Goal: Task Accomplishment & Management: Manage account settings

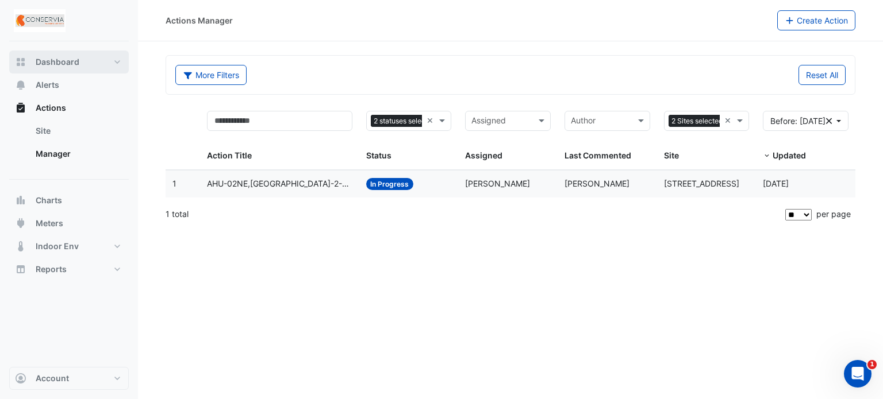
click at [109, 60] on button "Dashboard" at bounding box center [69, 62] width 120 height 23
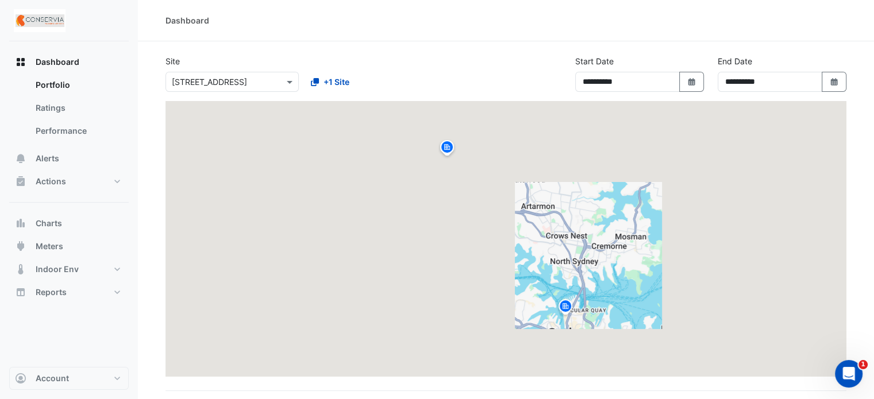
click at [215, 76] on input "text" at bounding box center [221, 82] width 98 height 12
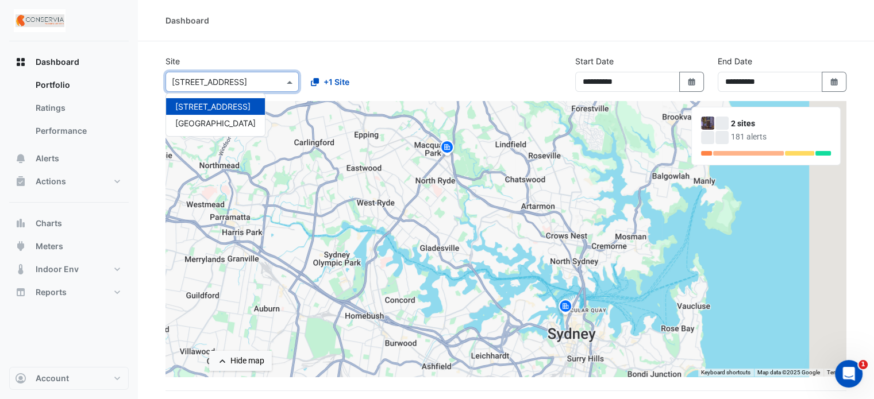
click at [321, 48] on section "**********" at bounding box center [506, 332] width 736 height 582
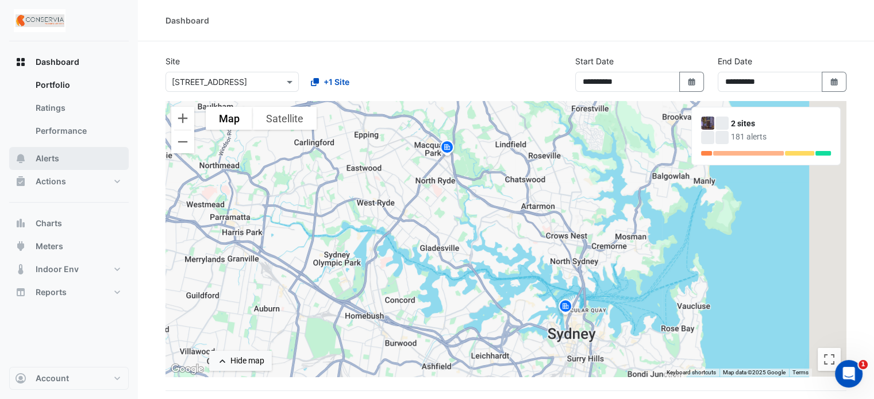
click at [64, 163] on button "Alerts" at bounding box center [69, 158] width 120 height 23
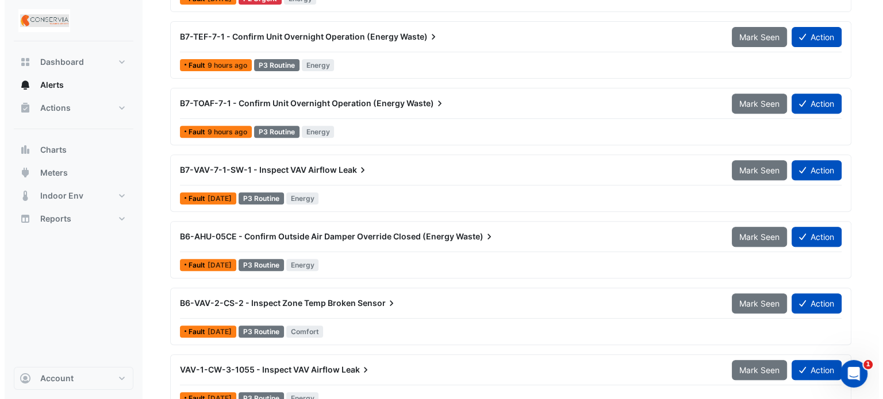
scroll to position [541, 0]
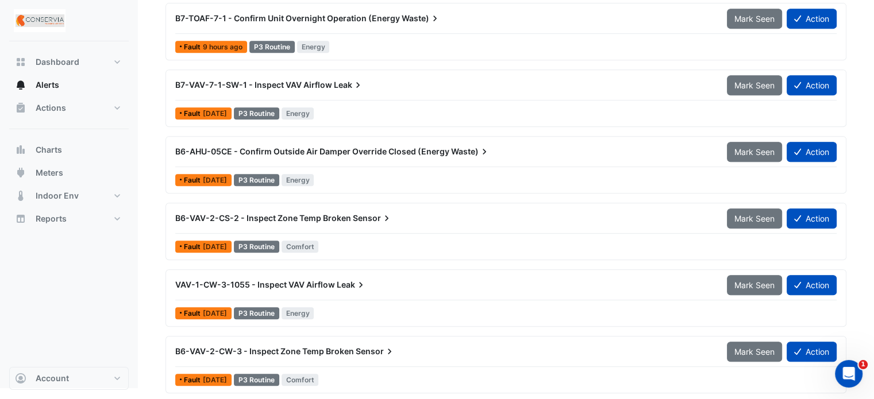
click at [384, 351] on icon at bounding box center [389, 351] width 11 height 11
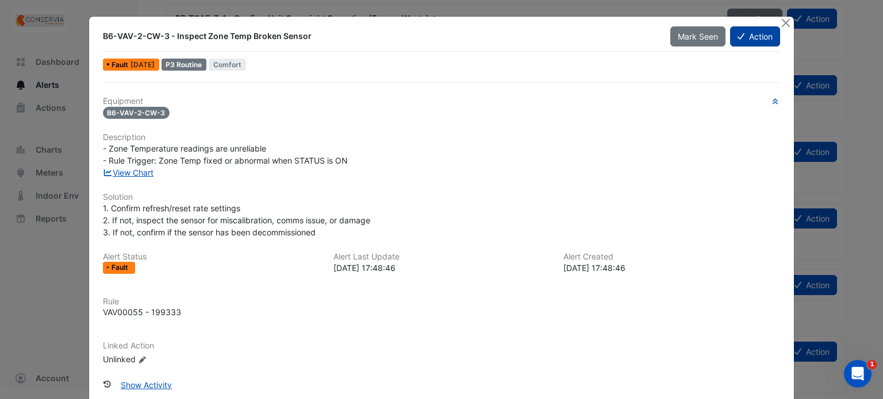
click at [742, 33] on button "Action" at bounding box center [755, 36] width 50 height 20
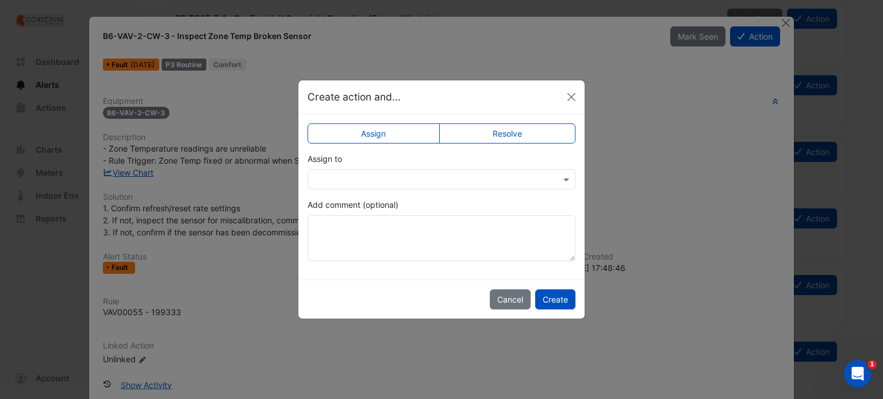
click at [395, 209] on label "Add comment (optional)" at bounding box center [352, 205] width 91 height 12
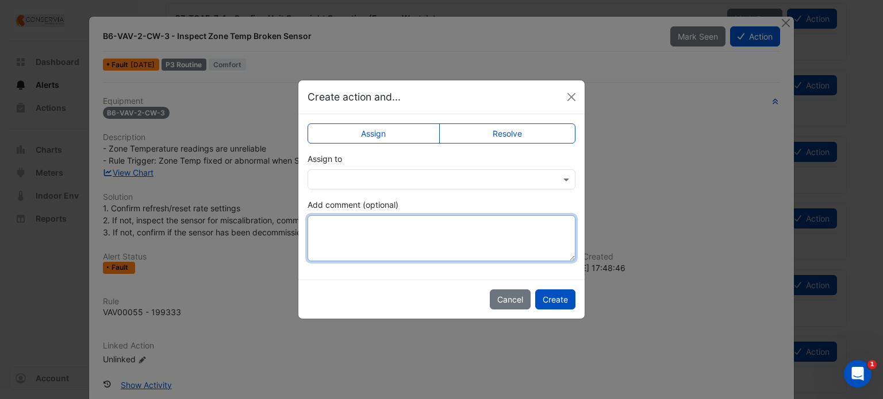
click at [395, 215] on textarea "Add comment (optional)" at bounding box center [441, 238] width 268 height 46
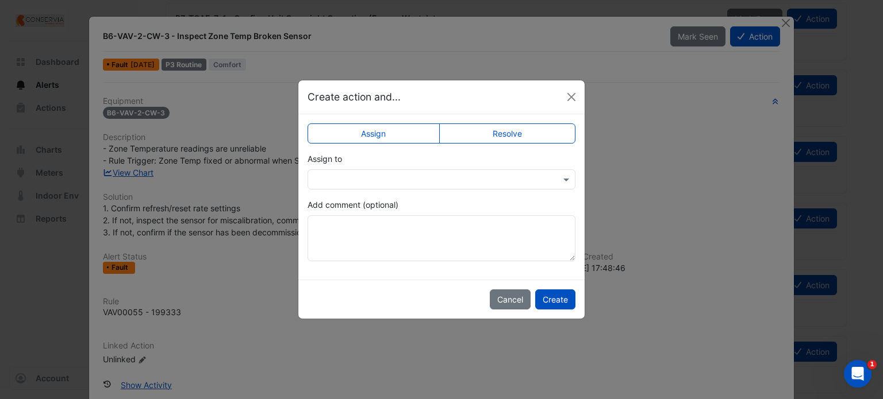
click at [402, 178] on input "text" at bounding box center [430, 180] width 232 height 12
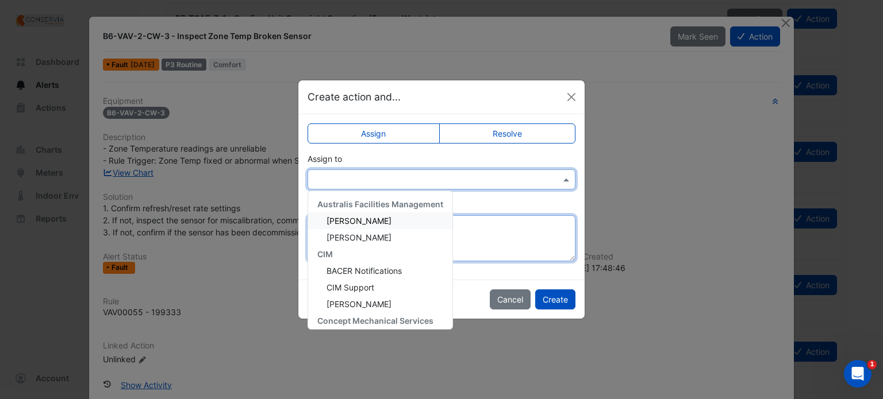
click at [492, 223] on textarea "Add comment (optional)" at bounding box center [441, 238] width 268 height 46
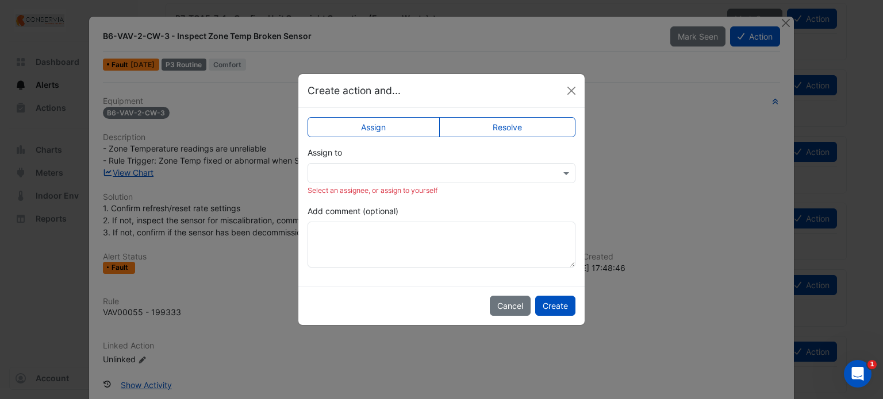
click at [515, 124] on label "Resolve" at bounding box center [507, 127] width 137 height 20
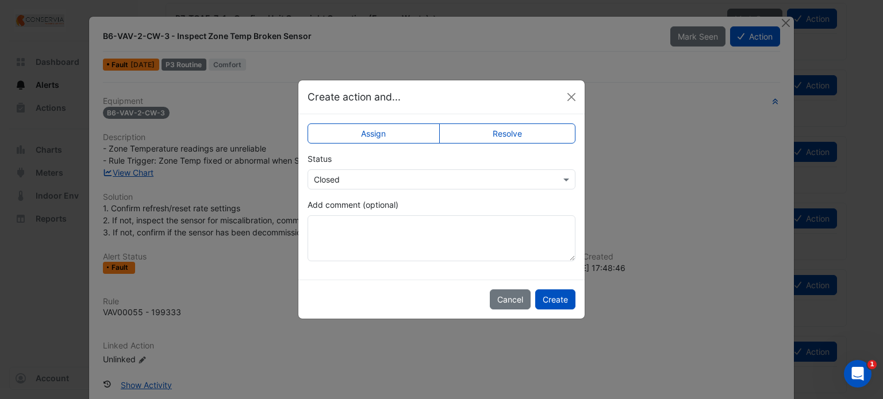
click at [413, 189] on div "× Closed" at bounding box center [441, 180] width 268 height 20
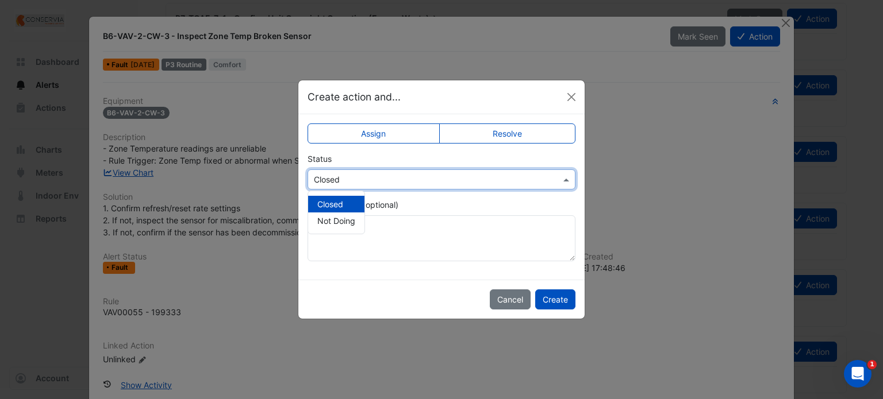
click at [425, 182] on input "text" at bounding box center [430, 180] width 232 height 12
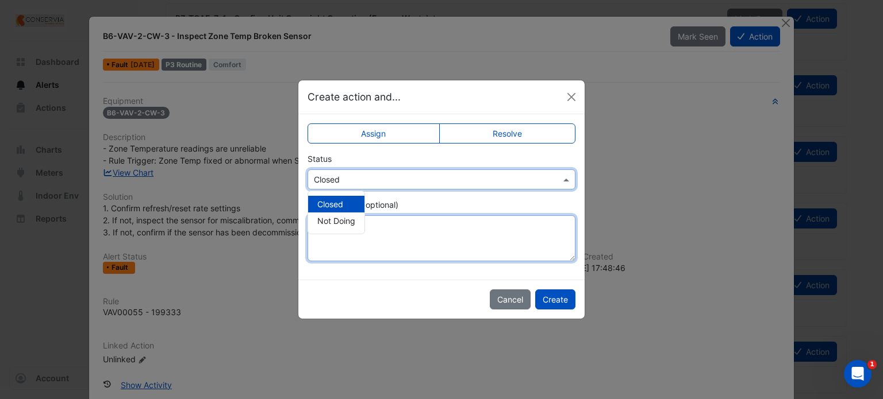
click at [424, 232] on textarea "Add comment (optional)" at bounding box center [441, 238] width 268 height 46
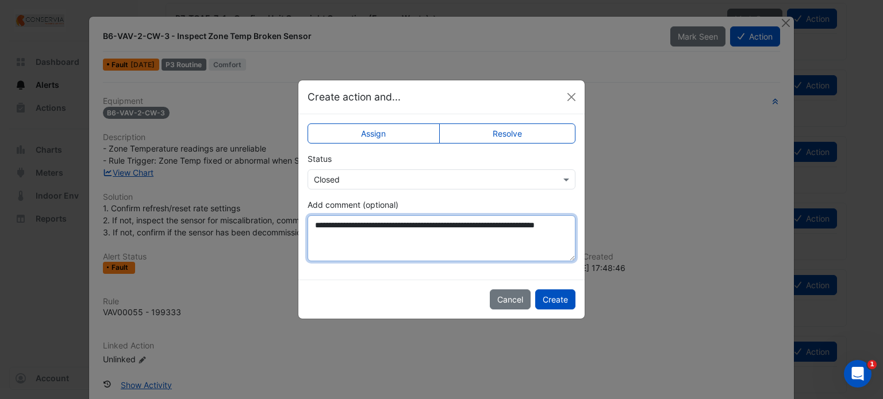
click at [359, 238] on textarea "**********" at bounding box center [441, 238] width 268 height 46
type textarea "**********"
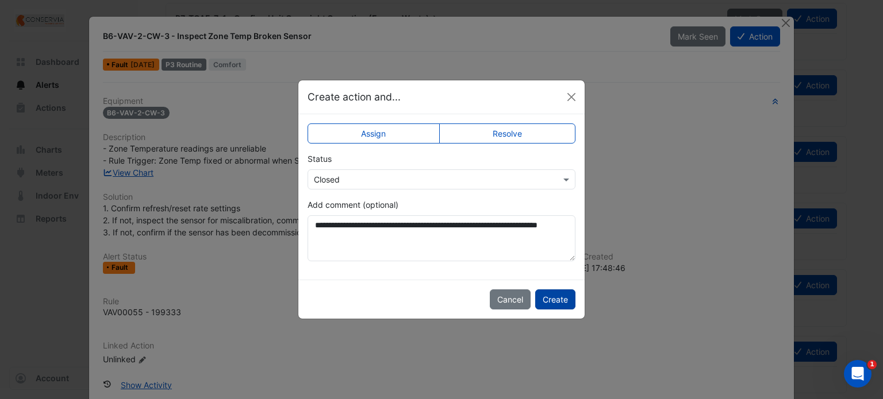
click at [552, 297] on button "Create" at bounding box center [555, 300] width 40 height 20
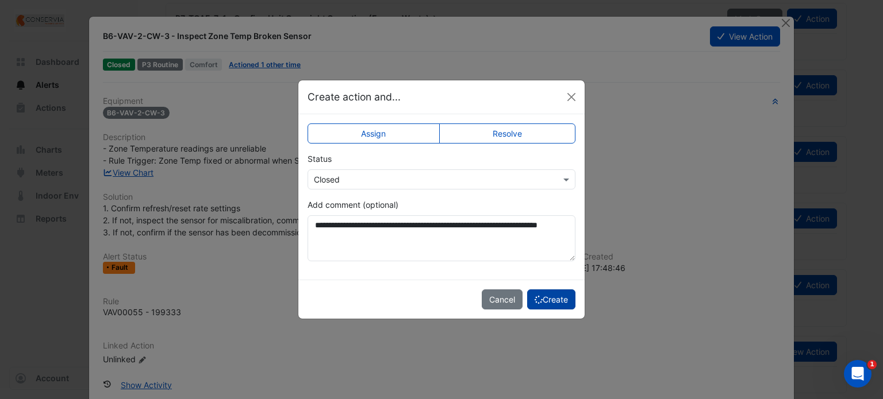
scroll to position [475, 0]
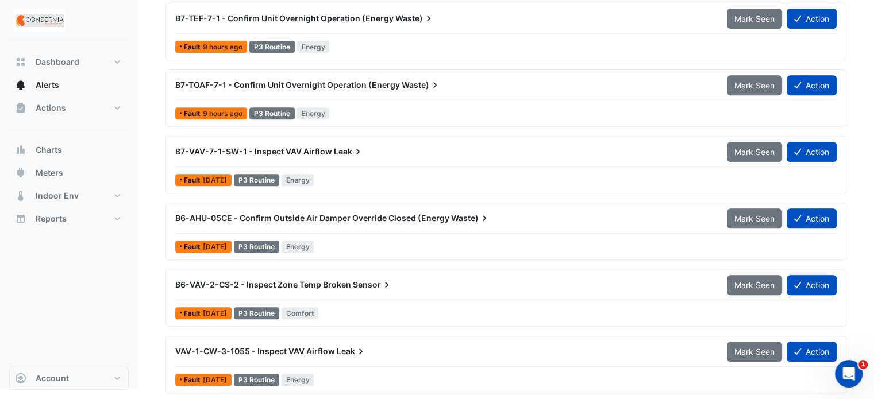
click at [292, 351] on span "VAV-1-CW-3-1055 - Inspect VAV Airflow" at bounding box center [255, 351] width 160 height 10
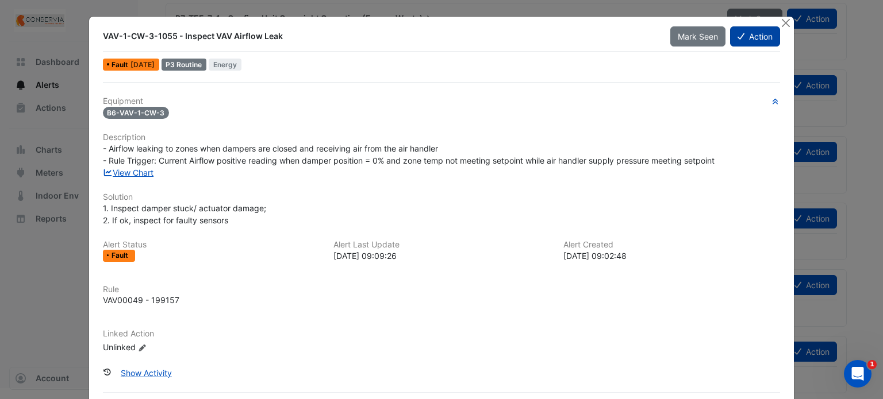
click at [737, 39] on icon at bounding box center [740, 36] width 7 height 8
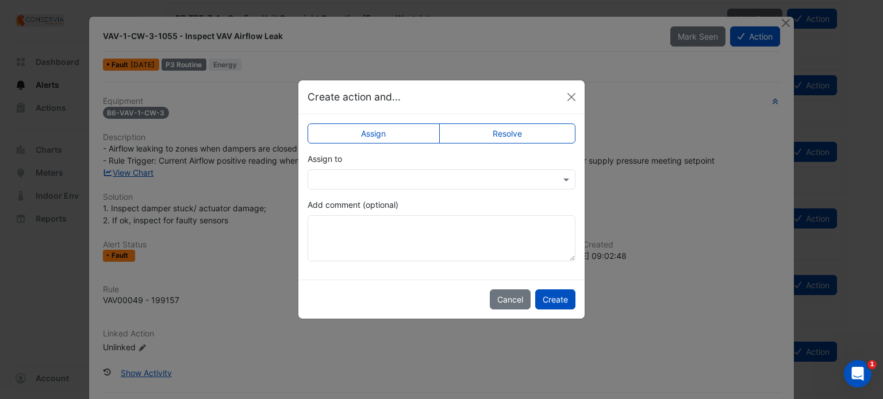
click at [500, 138] on label "Resolve" at bounding box center [507, 134] width 137 height 20
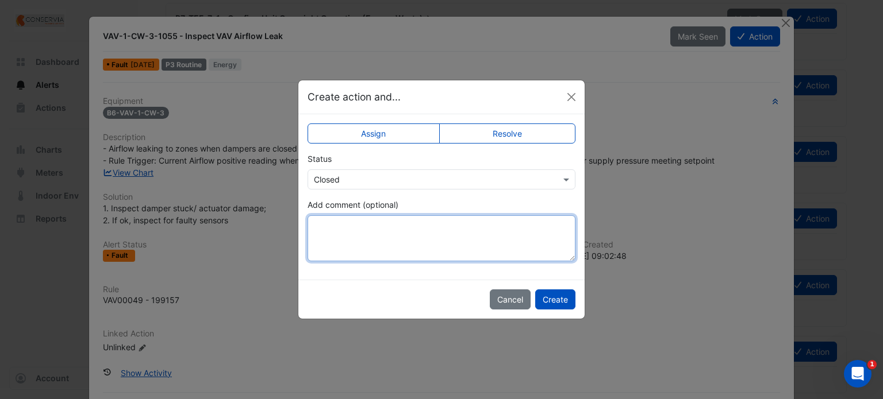
click at [471, 232] on textarea "Add comment (optional)" at bounding box center [441, 238] width 268 height 46
click at [413, 221] on textarea "**********" at bounding box center [441, 238] width 268 height 46
type textarea "**********"
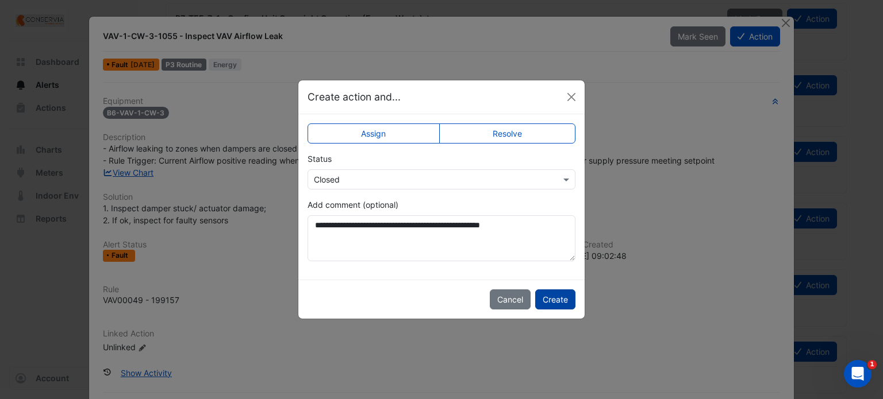
click at [544, 295] on button "Create" at bounding box center [555, 300] width 40 height 20
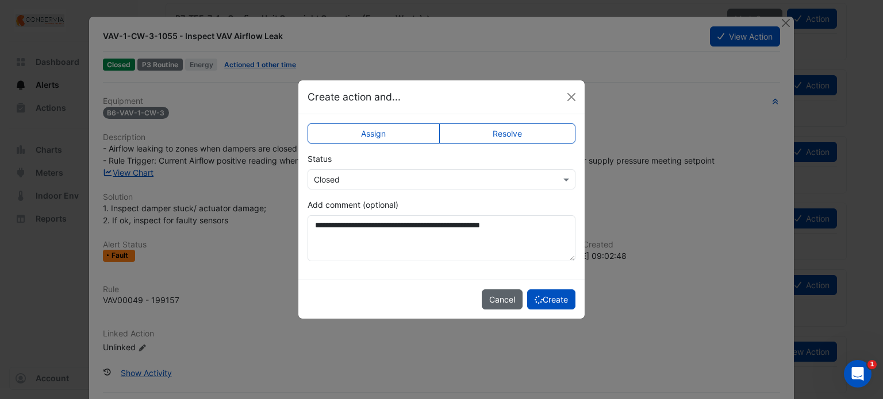
scroll to position [409, 0]
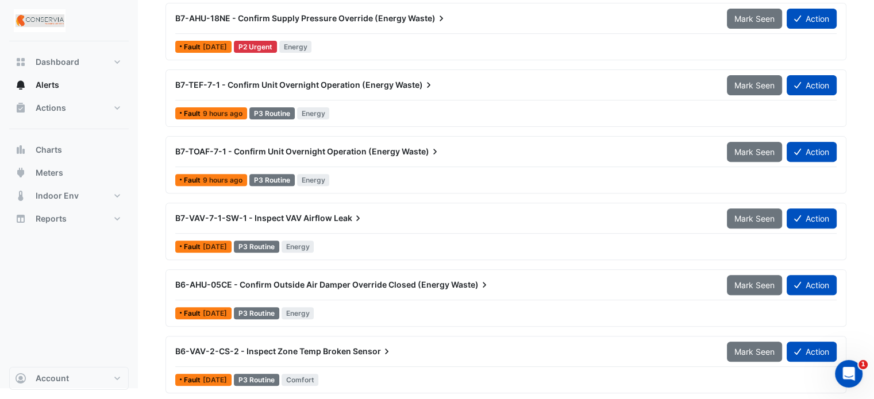
click at [672, 351] on div "B6-VAV-2-CS-2 - Inspect Zone Temp Broken Sensor" at bounding box center [444, 351] width 538 height 11
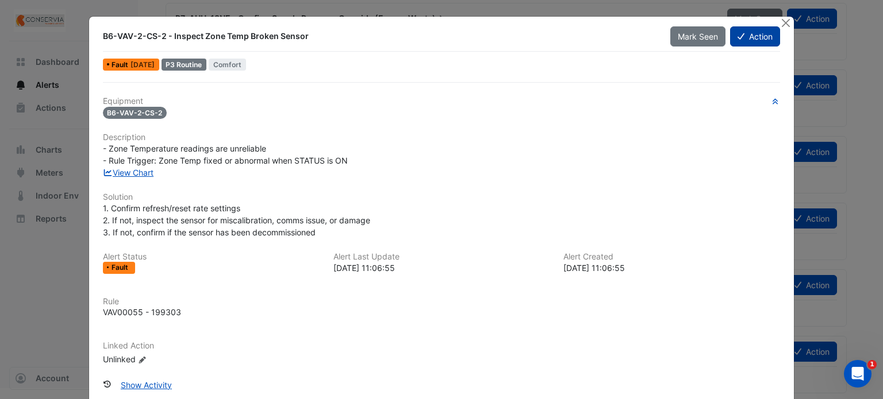
click at [737, 37] on icon at bounding box center [740, 36] width 7 height 8
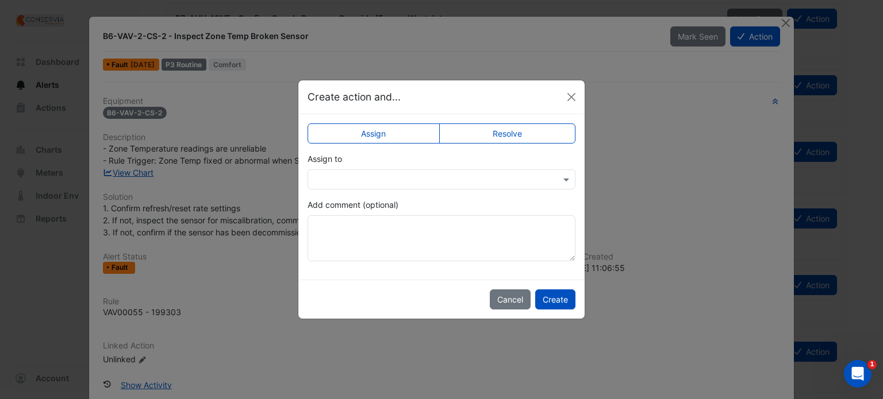
click at [526, 126] on label "Resolve" at bounding box center [507, 134] width 137 height 20
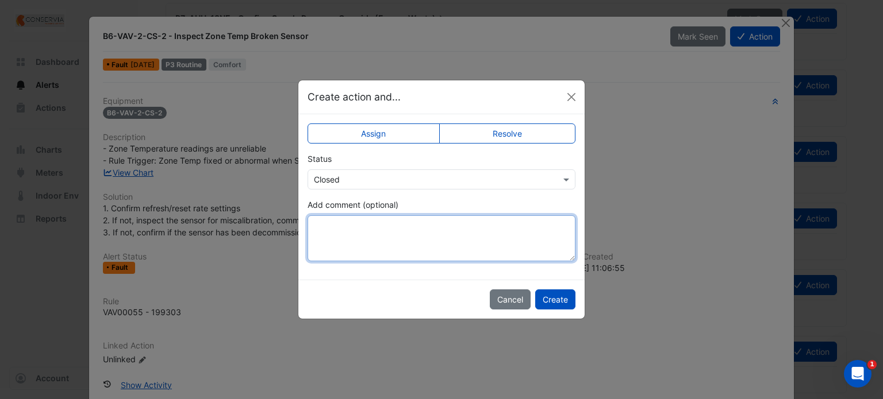
click at [479, 228] on textarea "Add comment (optional)" at bounding box center [441, 238] width 268 height 46
type textarea "**********"
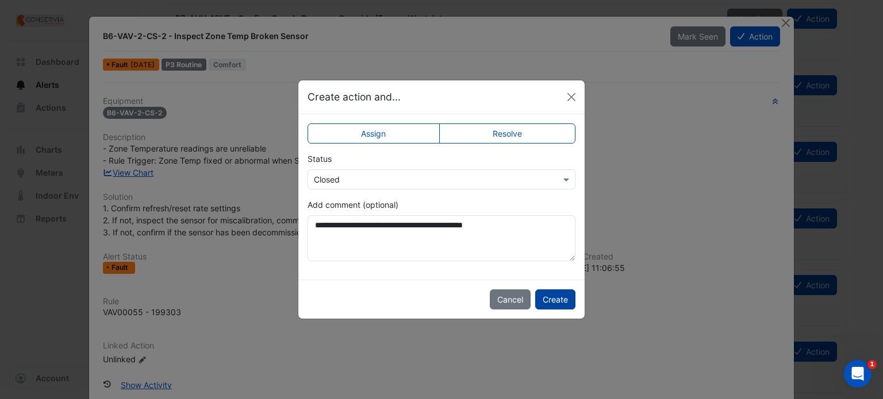
click at [567, 305] on button "Create" at bounding box center [555, 300] width 40 height 20
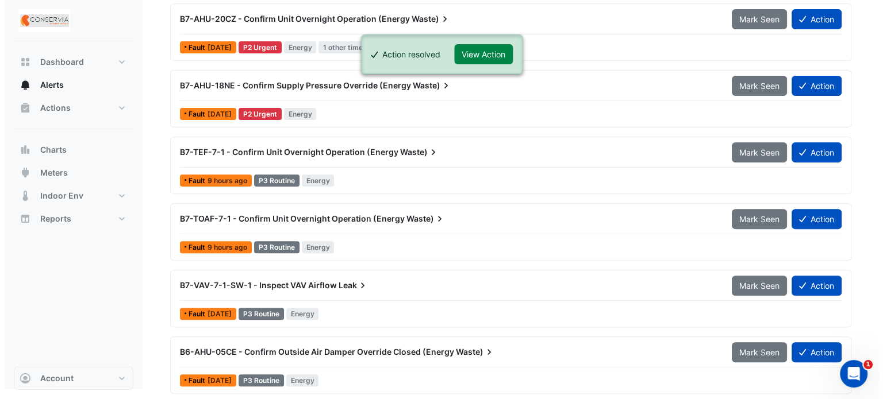
scroll to position [343, 0]
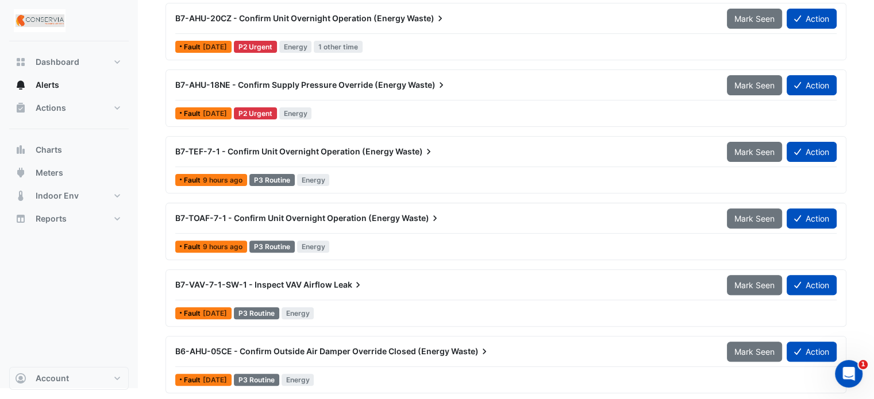
click at [339, 287] on span "Leak" at bounding box center [349, 284] width 30 height 11
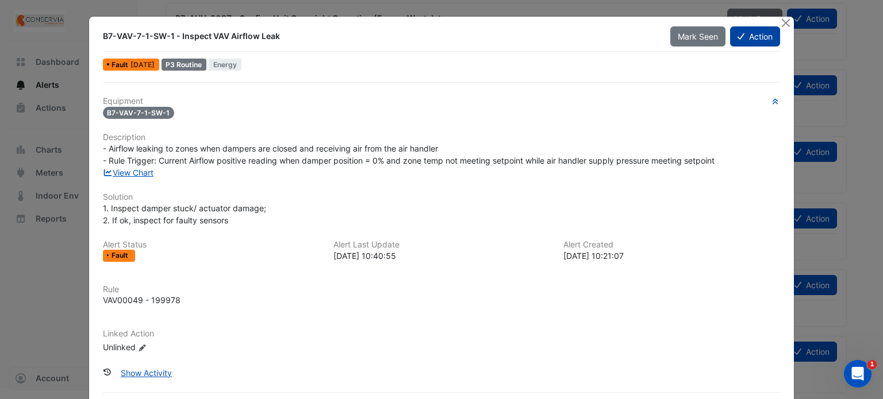
click at [738, 38] on icon at bounding box center [740, 36] width 7 height 8
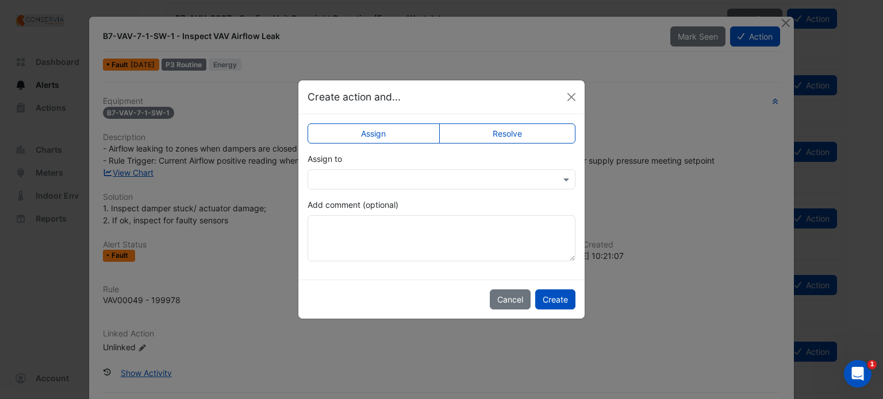
click at [503, 151] on div "Assign Resolve Assign to Add comment (optional)" at bounding box center [441, 196] width 286 height 165
drag, startPoint x: 503, startPoint y: 140, endPoint x: 476, endPoint y: 211, distance: 76.4
click at [503, 140] on label "Resolve" at bounding box center [507, 134] width 137 height 20
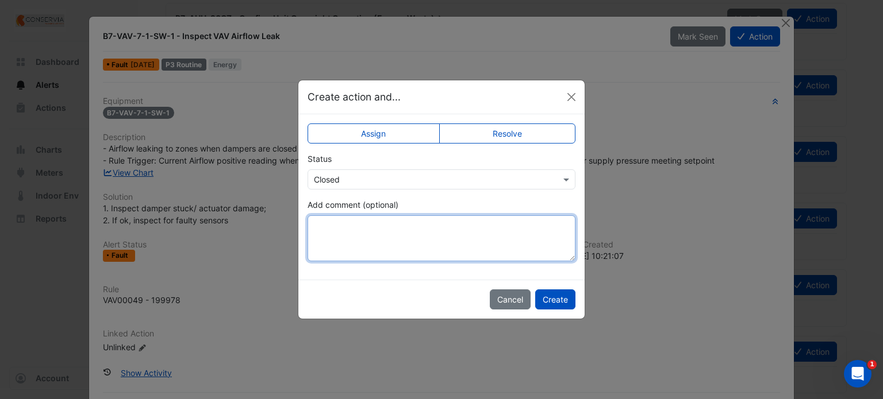
click at [463, 242] on textarea "Add comment (optional)" at bounding box center [441, 238] width 268 height 46
type textarea "**********"
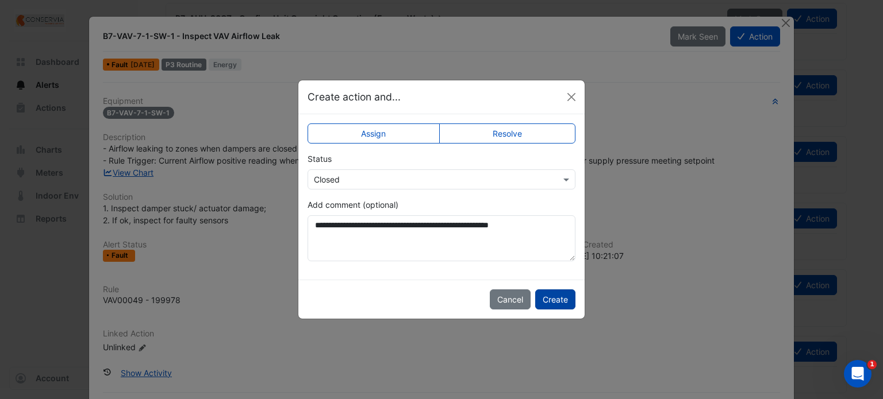
click at [551, 305] on button "Create" at bounding box center [555, 300] width 40 height 20
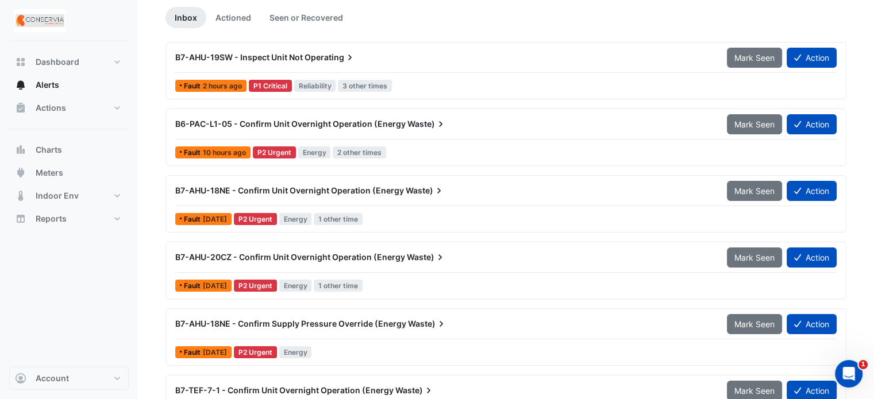
scroll to position [276, 0]
